Goal: Task Accomplishment & Management: Use online tool/utility

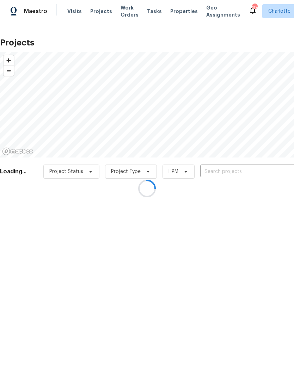
click at [236, 173] on div at bounding box center [147, 188] width 294 height 377
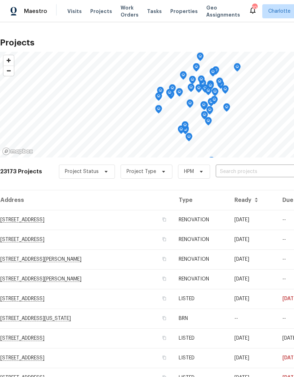
click at [270, 173] on input "text" at bounding box center [255, 171] width 81 height 11
type input "6204 riv"
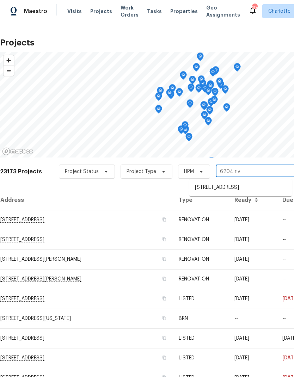
click at [253, 190] on li "[STREET_ADDRESS]" at bounding box center [240, 188] width 102 height 12
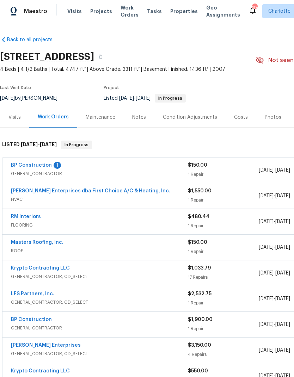
click at [21, 167] on link "BP Construction" at bounding box center [31, 165] width 41 height 5
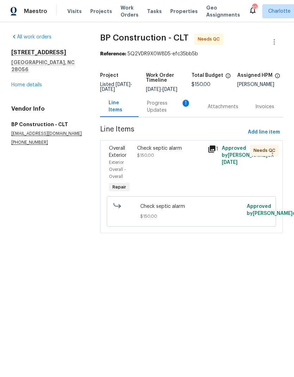
click at [161, 113] on div "Progress Updates 1" at bounding box center [169, 107] width 44 height 14
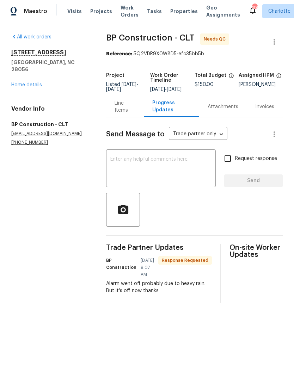
click at [127, 109] on div "Line Items" at bounding box center [124, 107] width 20 height 14
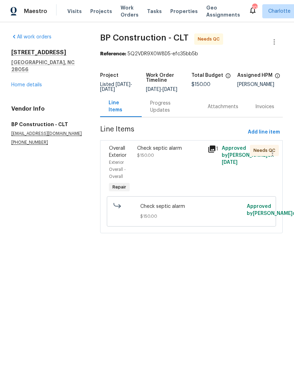
click at [181, 114] on div "Progress Updates" at bounding box center [170, 107] width 40 height 14
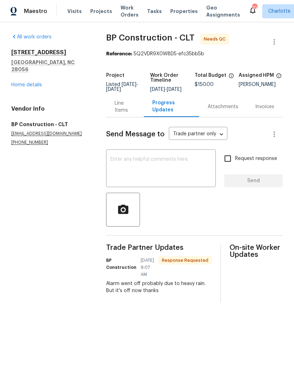
click at [123, 112] on div "Line Items" at bounding box center [124, 107] width 20 height 14
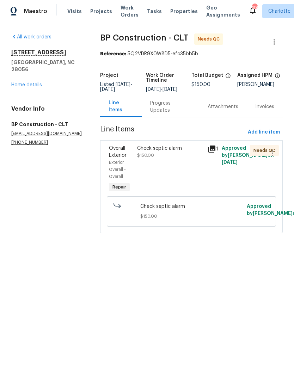
click at [176, 110] on div "Progress Updates" at bounding box center [170, 107] width 40 height 14
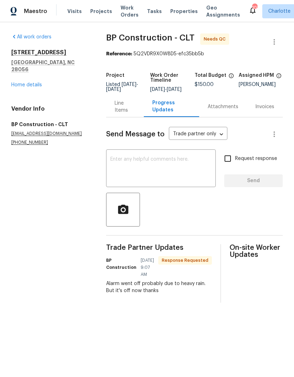
click at [176, 168] on textarea at bounding box center [160, 169] width 101 height 25
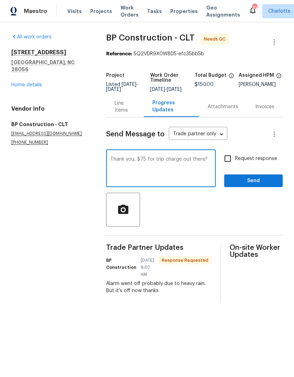
type textarea "Thank you, $75 for trip charge out there?"
click at [235, 163] on input "Request response" at bounding box center [227, 158] width 15 height 15
checkbox input "true"
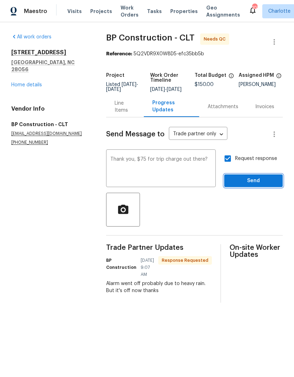
click at [262, 185] on span "Send" at bounding box center [253, 180] width 47 height 9
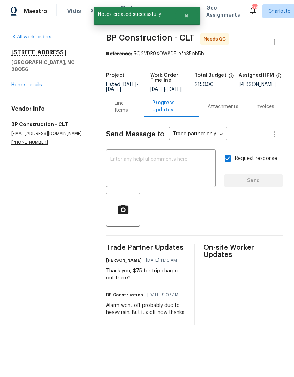
click at [24, 85] on div "All work orders 6204 River Birch Dr Gastonia, NC 28056 Home details Vendor Info…" at bounding box center [50, 89] width 78 height 112
click at [16, 82] on link "Home details" at bounding box center [26, 84] width 31 height 5
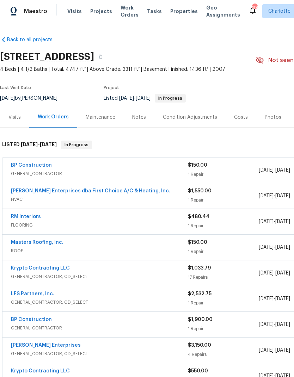
click at [104, 10] on span "Projects" at bounding box center [101, 11] width 22 height 7
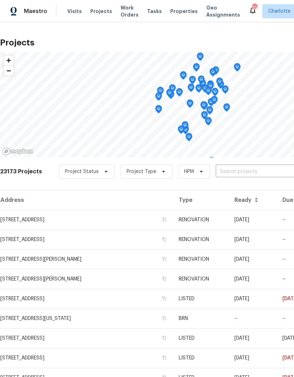
click at [250, 175] on input "text" at bounding box center [255, 171] width 81 height 11
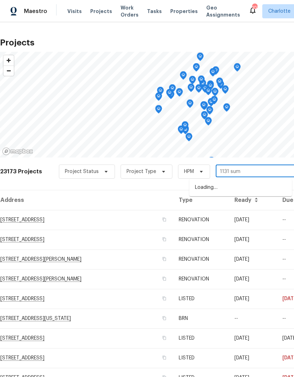
type input "1131 summ"
click at [261, 183] on li "1131 Summit Hills Dr, Charlotte, NC 28214" at bounding box center [240, 188] width 102 height 12
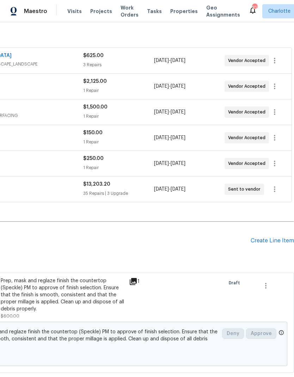
scroll to position [109, 104]
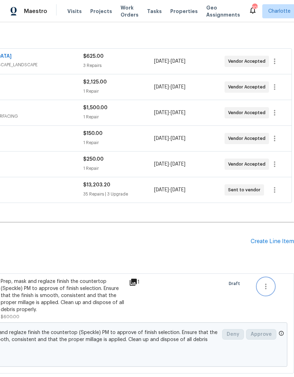
click at [267, 285] on icon "button" at bounding box center [265, 286] width 8 height 8
click at [271, 286] on li "Cancel" at bounding box center [270, 286] width 27 height 12
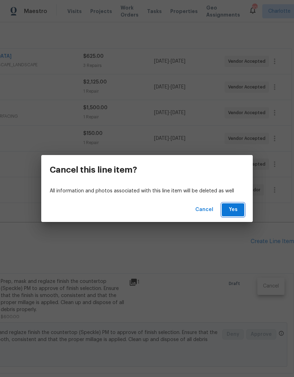
click at [235, 212] on span "Yes" at bounding box center [232, 209] width 11 height 9
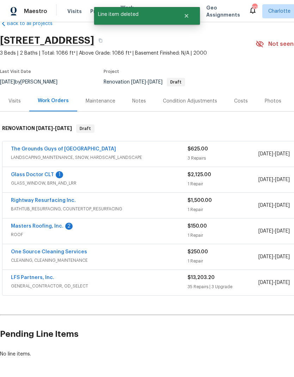
scroll to position [16, 0]
click at [14, 202] on link "Rightway Resurfacing Inc." at bounding box center [43, 200] width 65 height 5
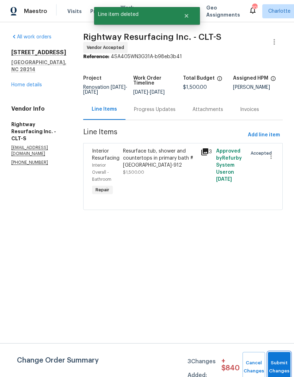
click at [277, 363] on button "Submit Changes" at bounding box center [279, 367] width 23 height 30
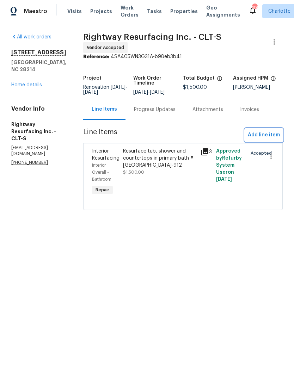
click at [265, 139] on span "Add line item" at bounding box center [263, 135] width 32 height 9
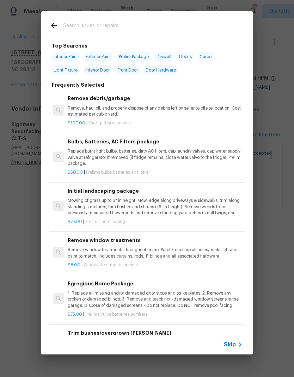
click at [142, 28] on input "text" at bounding box center [137, 26] width 149 height 11
type input "Resurf"
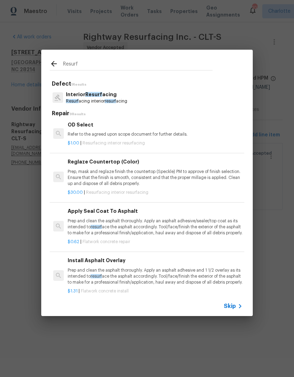
scroll to position [225, 0]
click at [197, 171] on p "Prep, mask and reglaze finish the countertop (Speckle) PM to approve of finish …" at bounding box center [155, 178] width 175 height 18
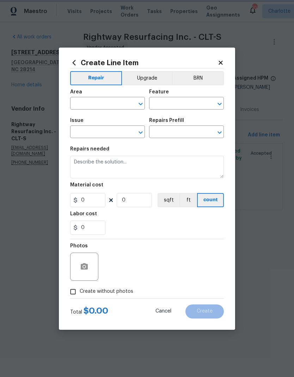
type input "Interior Resurfacing"
type textarea "Prep, mask and reglaze finish the countertop (Speckle) PM to approve of finish …"
type input "1"
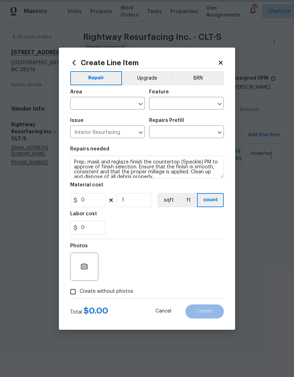
type input "Reglaze Countertop (Color) $30.00"
type input "30"
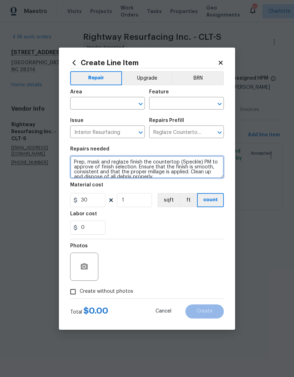
click at [194, 174] on textarea "Prep, mask and reglaze finish the countertop (Speckle) PM to approve of finish …" at bounding box center [146, 167] width 153 height 23
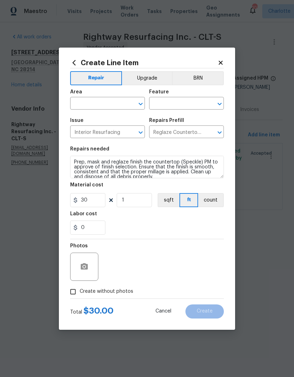
click at [121, 107] on input "text" at bounding box center [97, 104] width 55 height 11
click at [105, 131] on li "Interior Overall" at bounding box center [107, 131] width 75 height 12
type input "Interior Overall"
click at [190, 106] on input "text" at bounding box center [176, 104] width 55 height 11
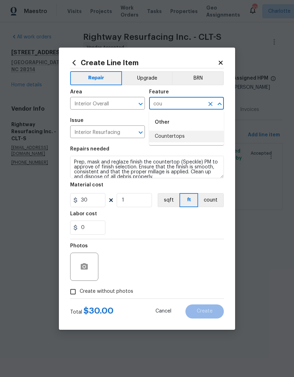
click at [172, 136] on li "Countertops" at bounding box center [186, 137] width 75 height 12
type input "Countertops"
click at [139, 200] on input "1" at bounding box center [134, 200] width 35 height 14
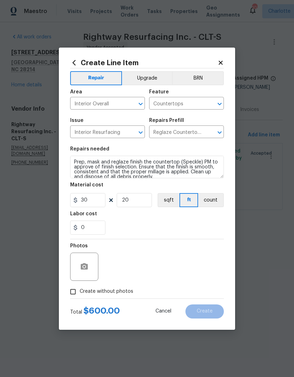
click at [216, 223] on div "0" at bounding box center [146, 227] width 153 height 14
click at [81, 269] on icon "button" at bounding box center [84, 266] width 7 height 6
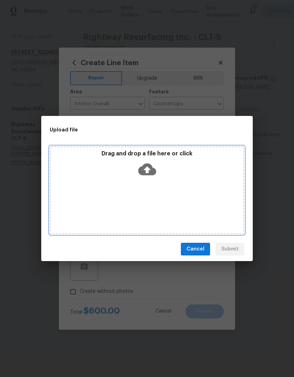
click at [152, 167] on icon at bounding box center [147, 169] width 18 height 12
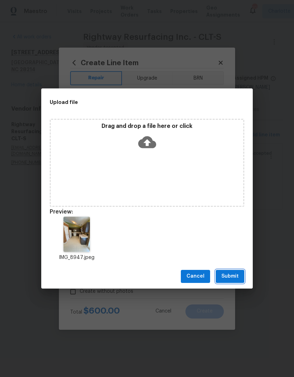
click at [234, 277] on span "Submit" at bounding box center [229, 276] width 17 height 9
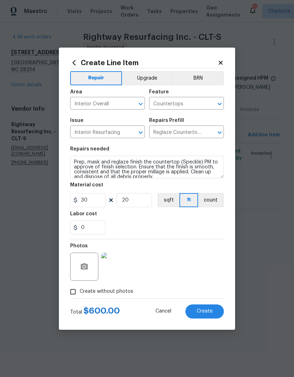
click at [211, 311] on span "Create" at bounding box center [204, 310] width 16 height 5
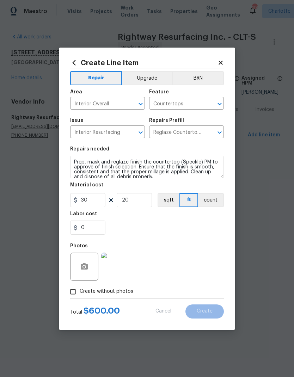
type input "0"
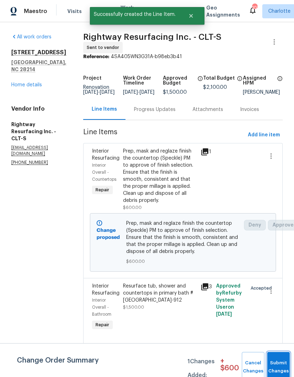
click at [271, 365] on button "Submit Changes" at bounding box center [278, 367] width 23 height 30
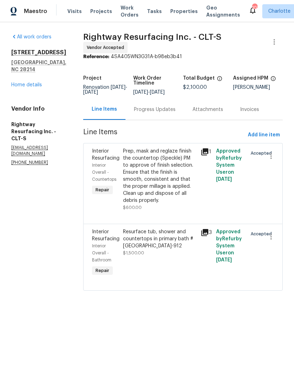
click at [12, 82] on link "Home details" at bounding box center [26, 84] width 31 height 5
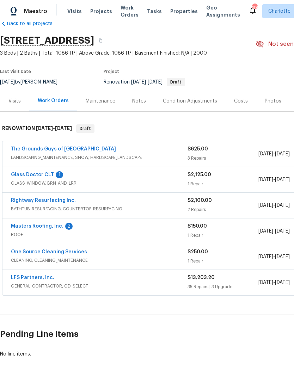
scroll to position [16, 0]
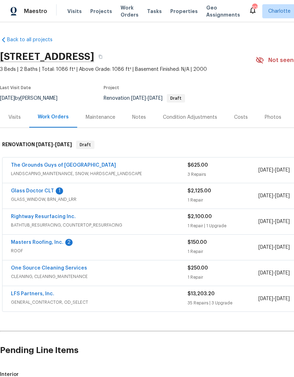
click at [24, 189] on link "Glass Doctor CLT" at bounding box center [32, 190] width 43 height 5
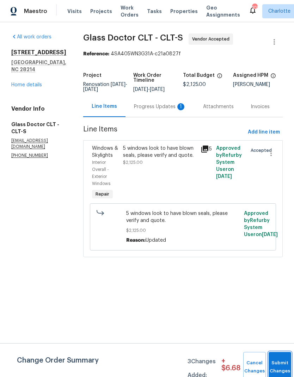
click at [273, 361] on button "Submit Changes" at bounding box center [279, 367] width 23 height 30
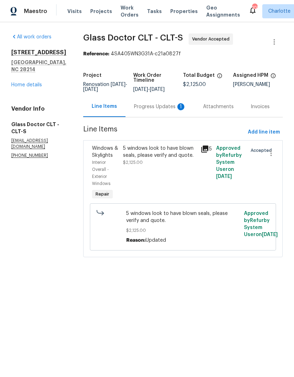
click at [168, 117] on div "Progress Updates 1" at bounding box center [159, 106] width 69 height 21
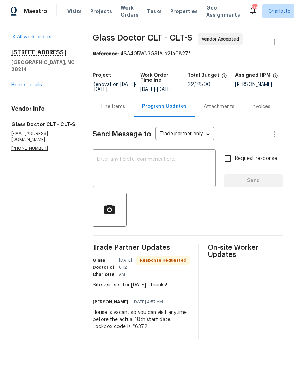
click at [191, 179] on textarea at bounding box center [154, 169] width 114 height 25
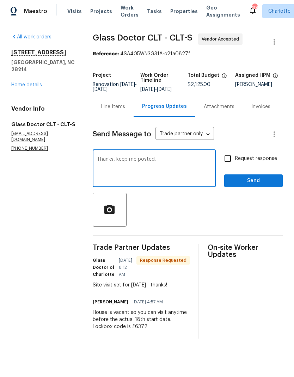
type textarea "Thanks, keep me posted."
click at [231, 165] on input "Request response" at bounding box center [227, 158] width 15 height 15
checkbox input "true"
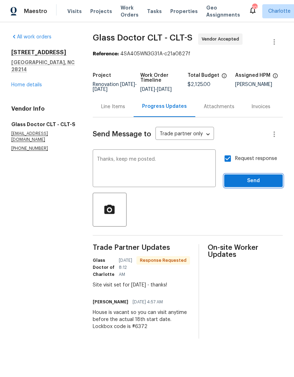
click at [259, 185] on span "Send" at bounding box center [253, 180] width 47 height 9
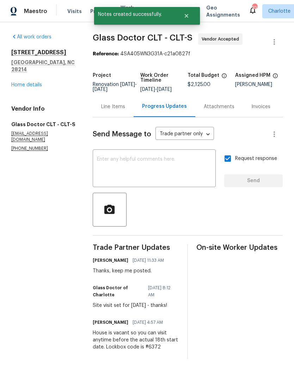
click at [12, 82] on link "Home details" at bounding box center [26, 84] width 31 height 5
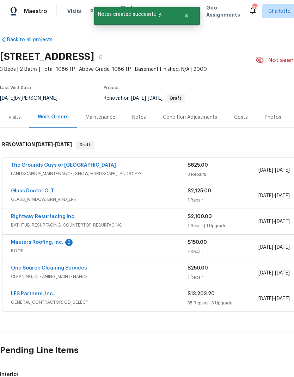
click at [18, 242] on link "Masters Roofing, Inc." at bounding box center [37, 242] width 52 height 5
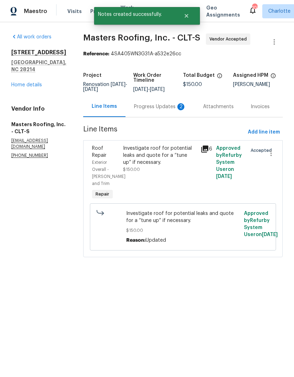
click at [171, 109] on div "Progress Updates 2" at bounding box center [160, 106] width 52 height 7
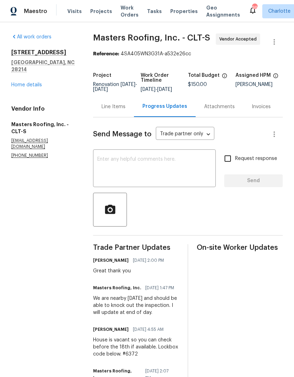
click at [190, 162] on textarea at bounding box center [154, 169] width 114 height 25
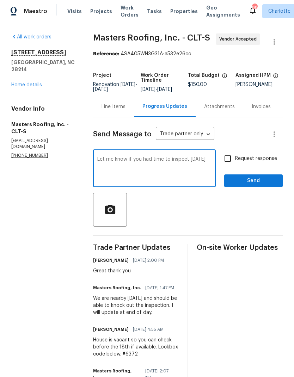
type textarea "Let me know if you had time to inspect [DATE]"
click at [229, 163] on input "Request response" at bounding box center [227, 158] width 15 height 15
checkbox input "true"
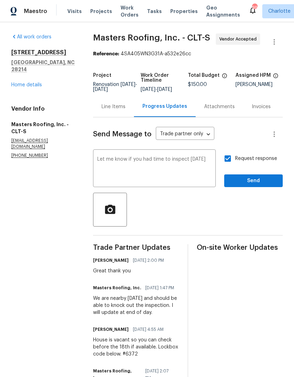
click at [255, 185] on span "Send" at bounding box center [253, 180] width 47 height 9
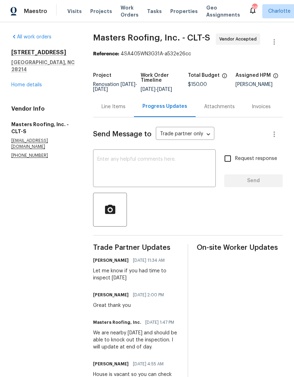
click at [14, 82] on link "Home details" at bounding box center [26, 84] width 31 height 5
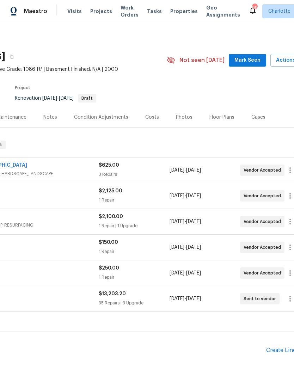
scroll to position [0, 89]
click at [254, 63] on span "Mark Seen" at bounding box center [247, 60] width 26 height 9
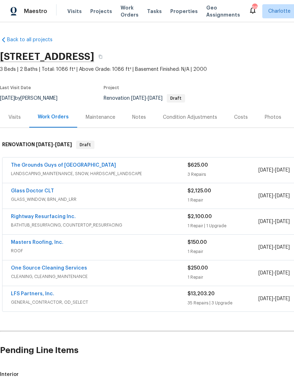
scroll to position [0, 0]
click at [69, 14] on span "Visits" at bounding box center [74, 11] width 14 height 7
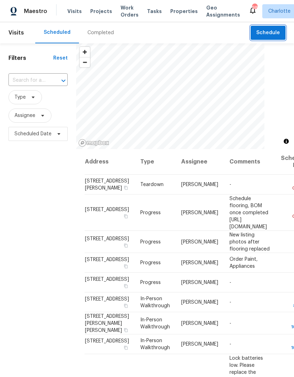
click at [272, 35] on span "Schedule" at bounding box center [268, 33] width 24 height 9
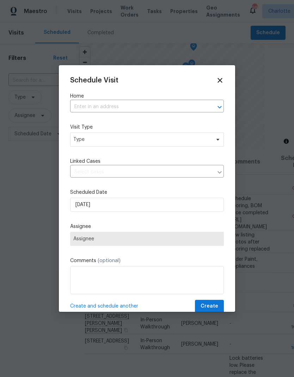
click at [216, 106] on icon "Open" at bounding box center [219, 107] width 8 height 8
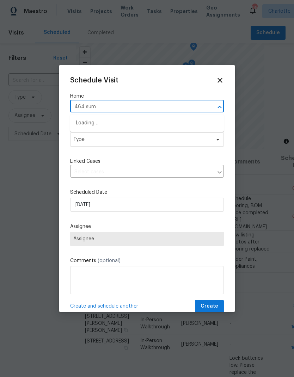
type input "464 summ"
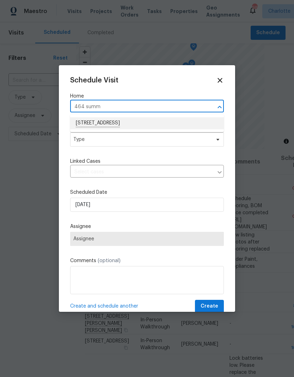
click at [167, 124] on li "464 Summer Ridge Rd, Stanley, NC 28164" at bounding box center [146, 123] width 153 height 12
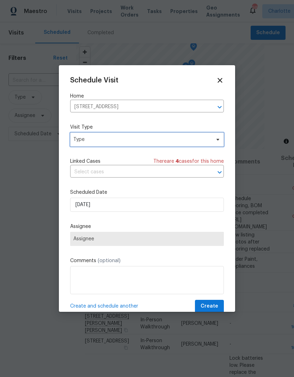
click at [215, 139] on icon at bounding box center [218, 140] width 6 height 6
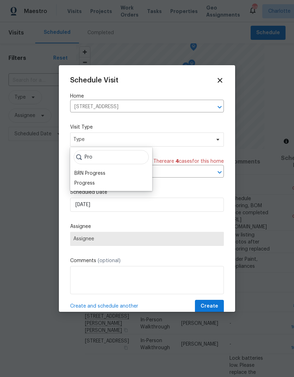
type input "Pro"
click at [75, 186] on div "Progress" at bounding box center [84, 183] width 20 height 7
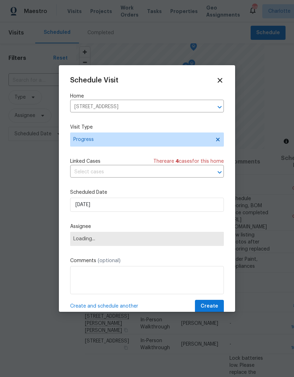
click at [198, 239] on span "Loading..." at bounding box center [146, 239] width 147 height 6
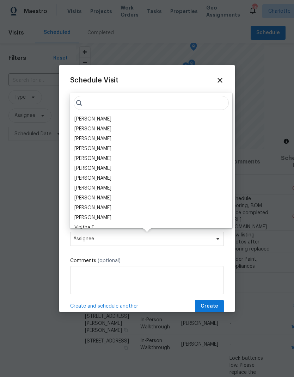
click at [79, 122] on div "[PERSON_NAME]" at bounding box center [92, 118] width 37 height 7
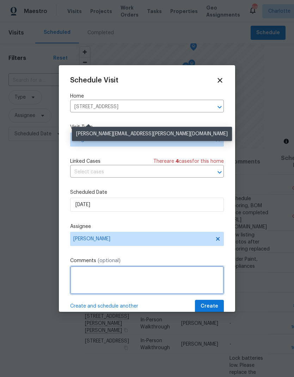
click at [187, 276] on textarea at bounding box center [146, 280] width 153 height 28
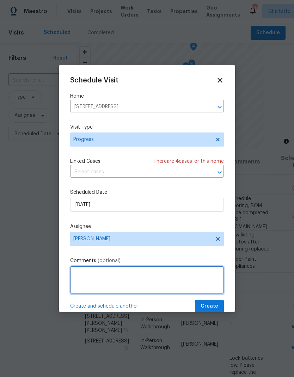
scroll to position [26, 0]
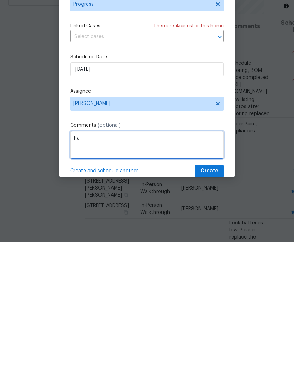
type textarea "P"
type textarea "Order paint Order appliances, if approved"
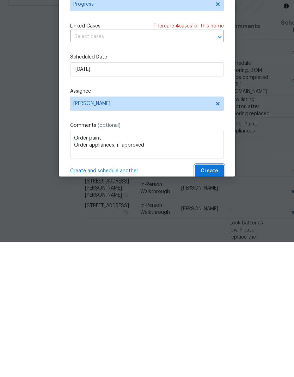
click at [219, 300] on button "Create" at bounding box center [209, 306] width 29 height 13
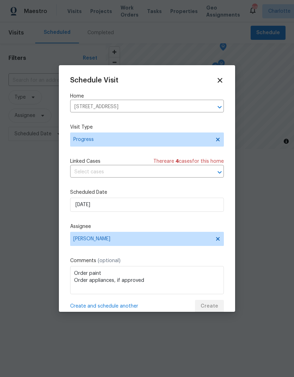
scroll to position [0, 0]
